Goal: Task Accomplishment & Management: Use online tool/utility

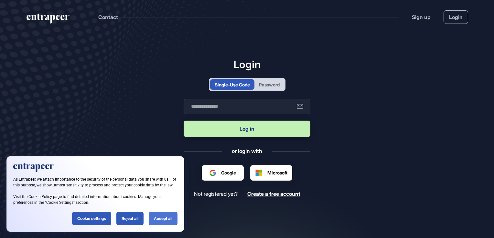
click at [169, 216] on div "Accept all" at bounding box center [163, 218] width 29 height 13
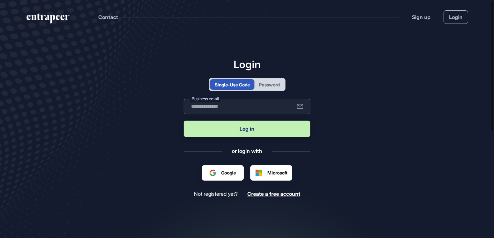
click at [215, 105] on input "text" at bounding box center [246, 107] width 127 height 16
type input "**********"
click at [261, 126] on button "Log in" at bounding box center [246, 129] width 127 height 16
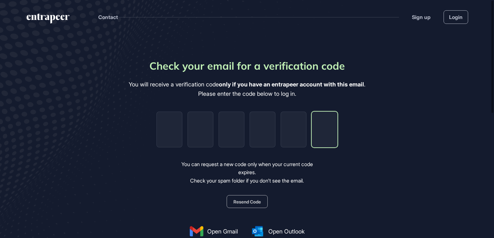
paste input "*"
type input "*"
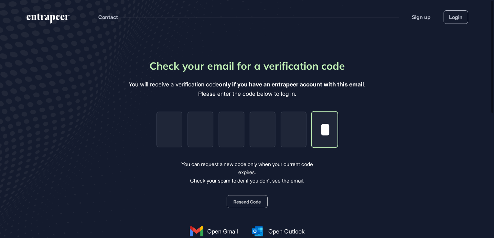
type input "*"
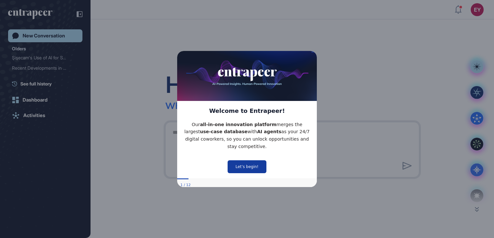
click at [248, 161] on button "Let’s begin!" at bounding box center [246, 166] width 39 height 13
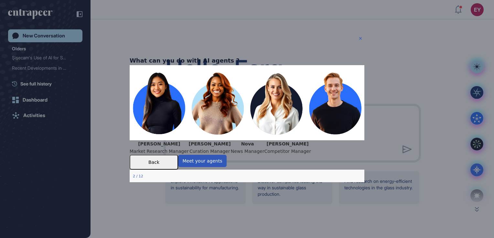
click at [361, 38] on icon "Close Preview" at bounding box center [360, 38] width 3 height 3
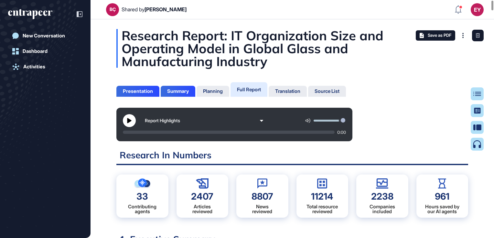
scroll to position [3, 0]
click at [132, 117] on button at bounding box center [129, 120] width 13 height 13
click at [127, 119] on icon at bounding box center [129, 120] width 5 height 5
